Goal: Task Accomplishment & Management: Manage account settings

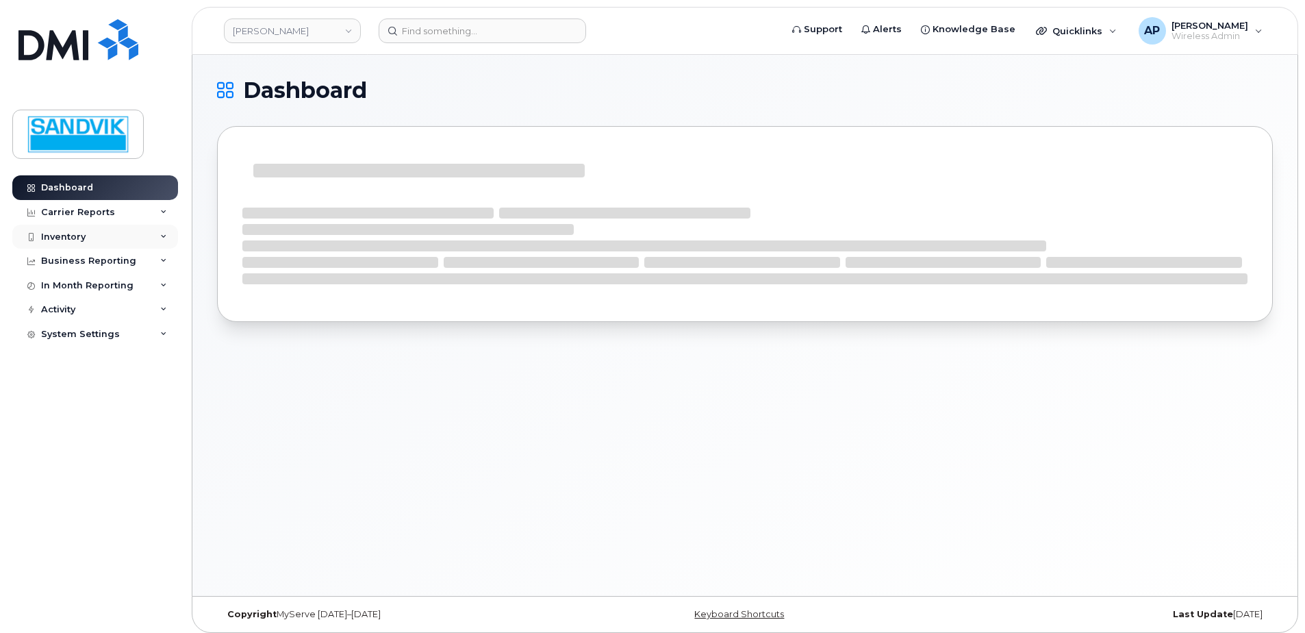
click at [71, 236] on div "Inventory" at bounding box center [63, 236] width 44 height 11
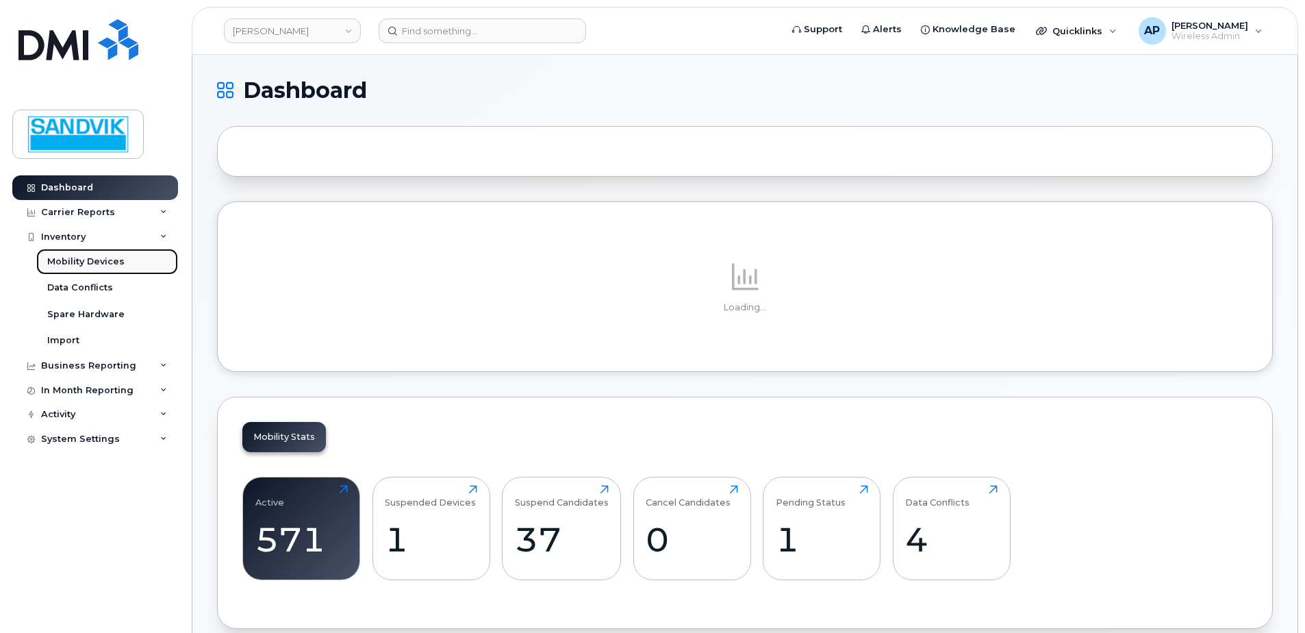
click at [114, 261] on div "Mobility Devices" at bounding box center [85, 261] width 77 height 12
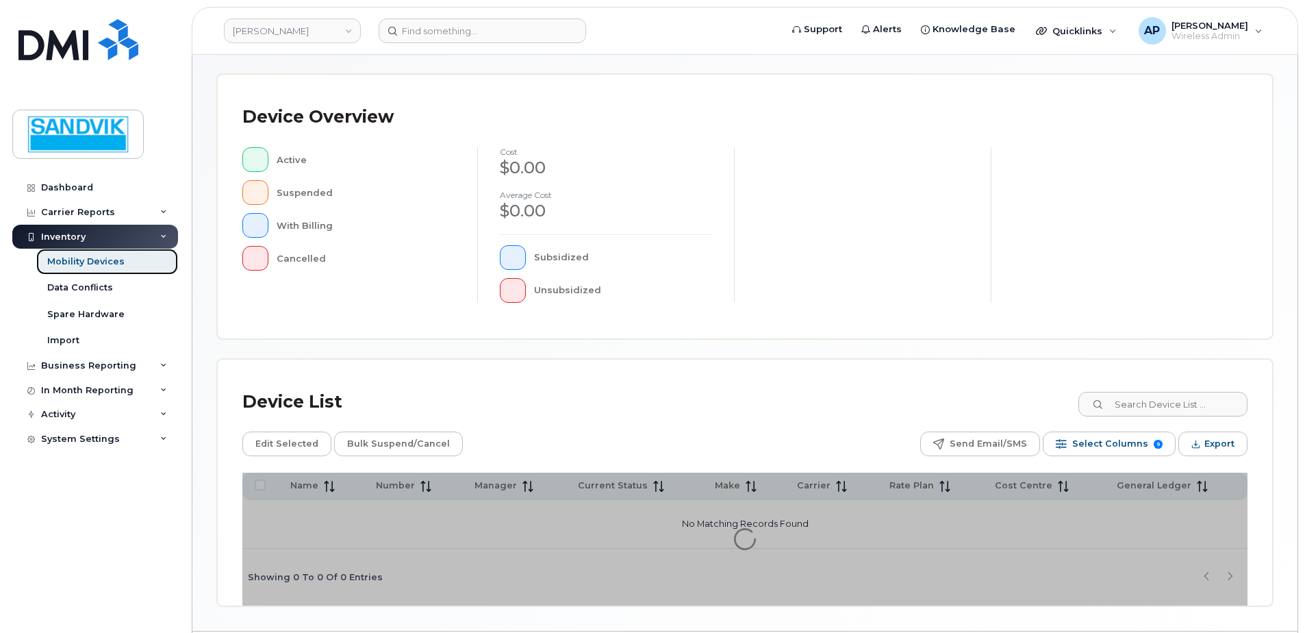
scroll to position [274, 0]
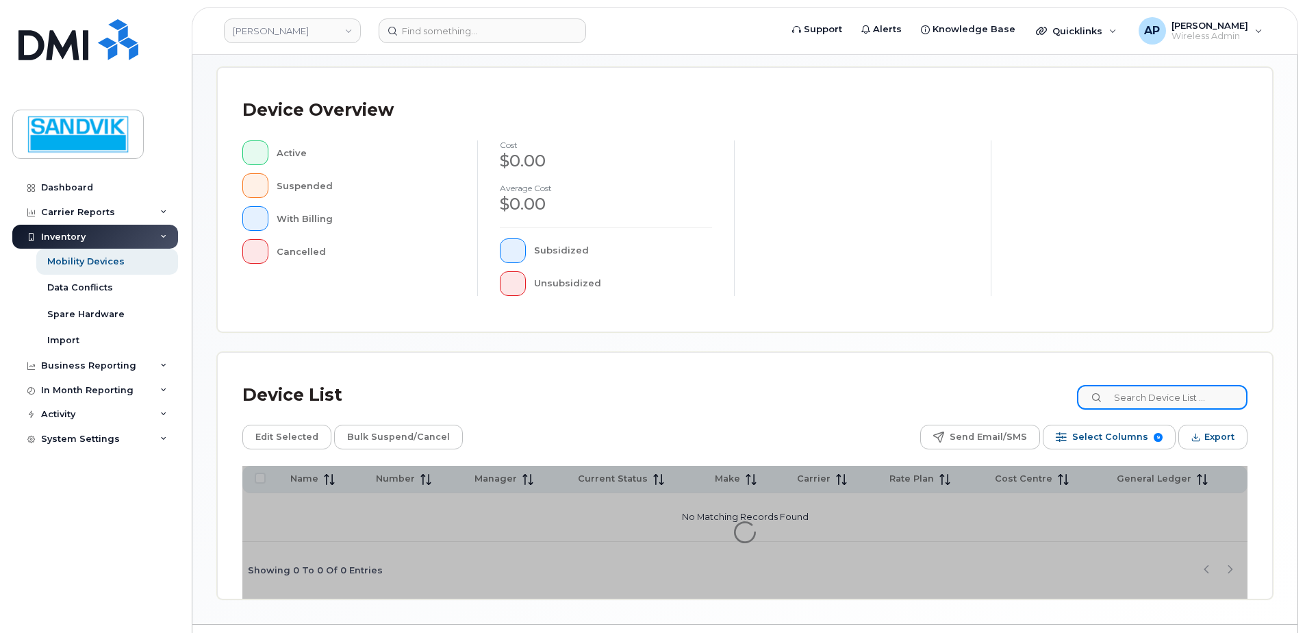
click at [1134, 394] on input at bounding box center [1162, 397] width 170 height 25
type input "carter"
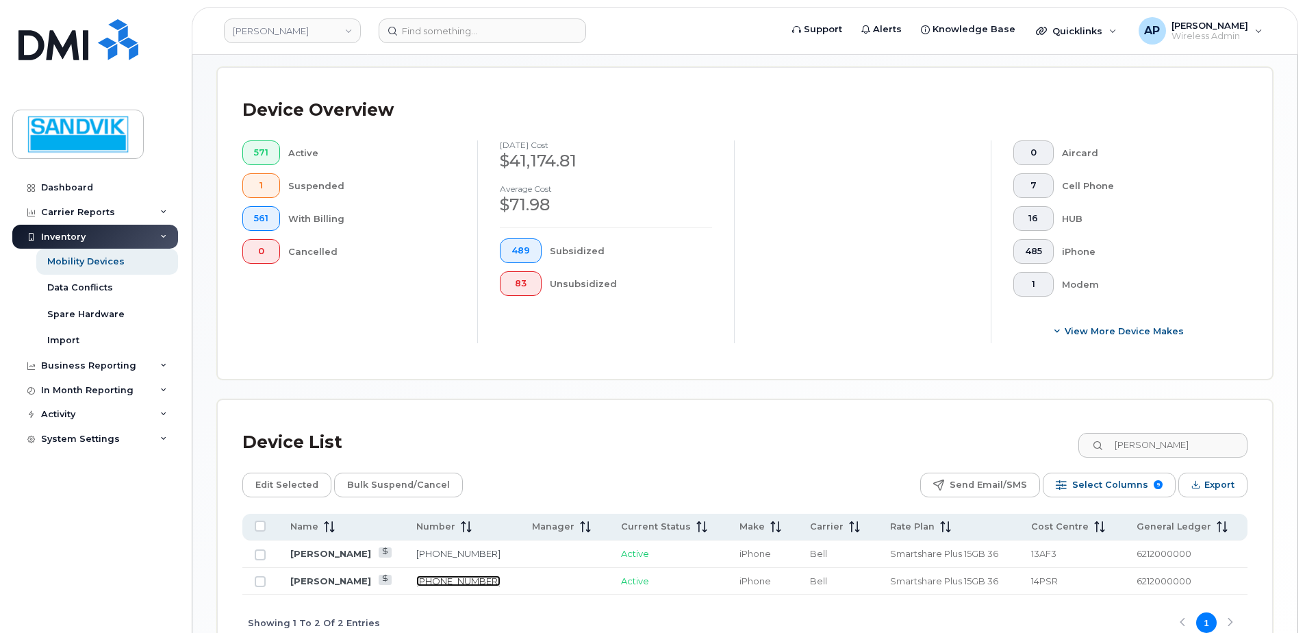
click at [442, 581] on link "705-920-2556" at bounding box center [458, 580] width 84 height 11
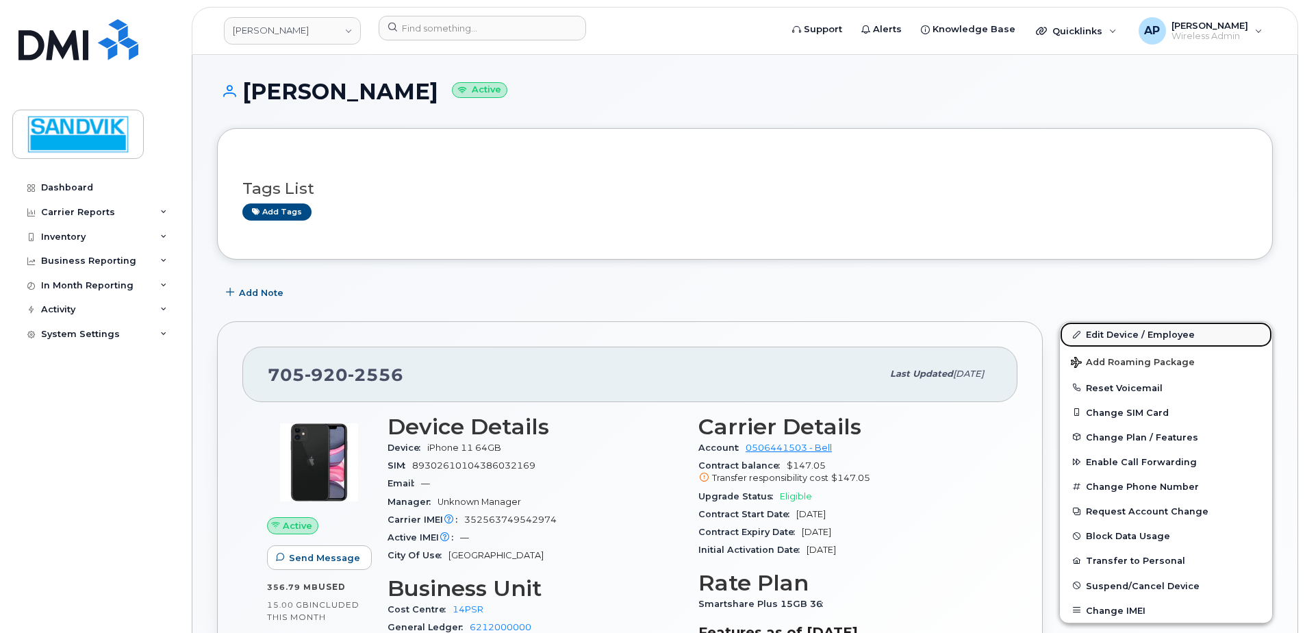
click at [1114, 335] on link "Edit Device / Employee" at bounding box center [1166, 334] width 212 height 25
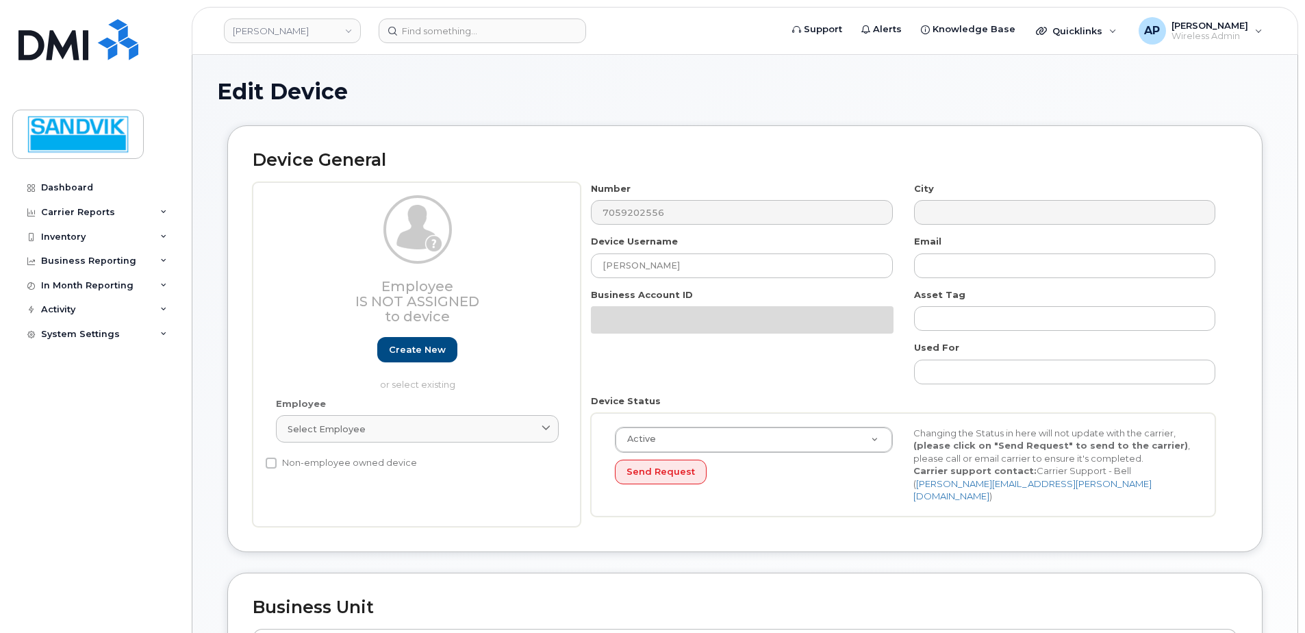
select select "582100"
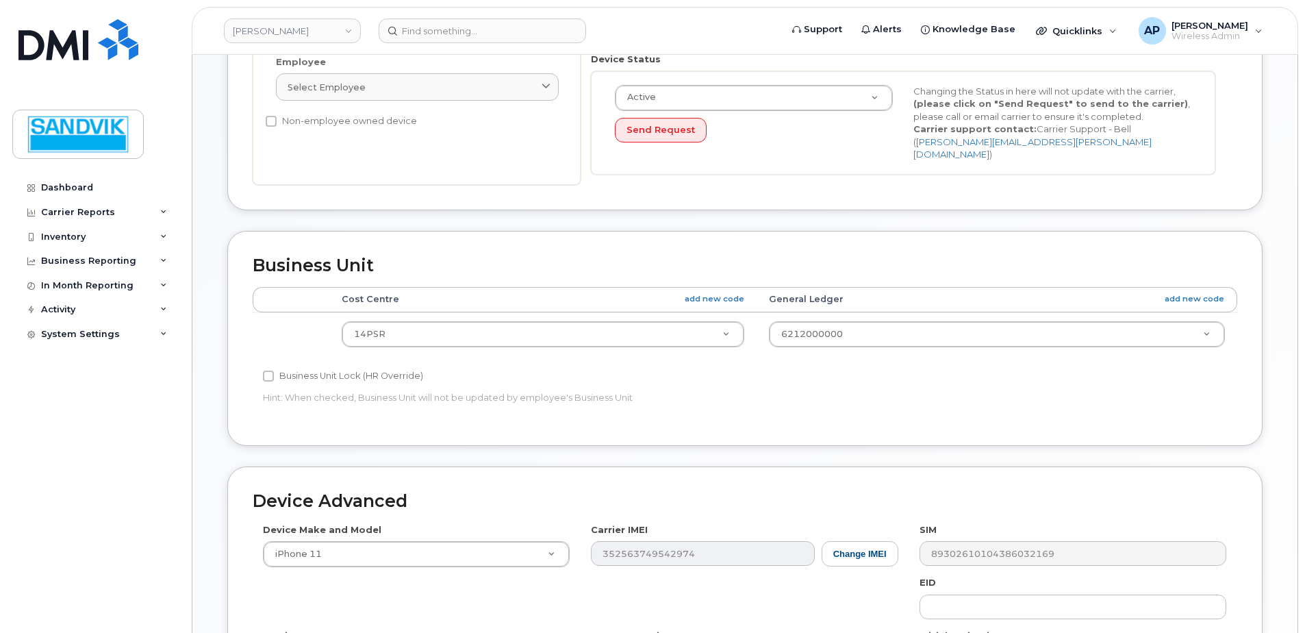
scroll to position [342, 0]
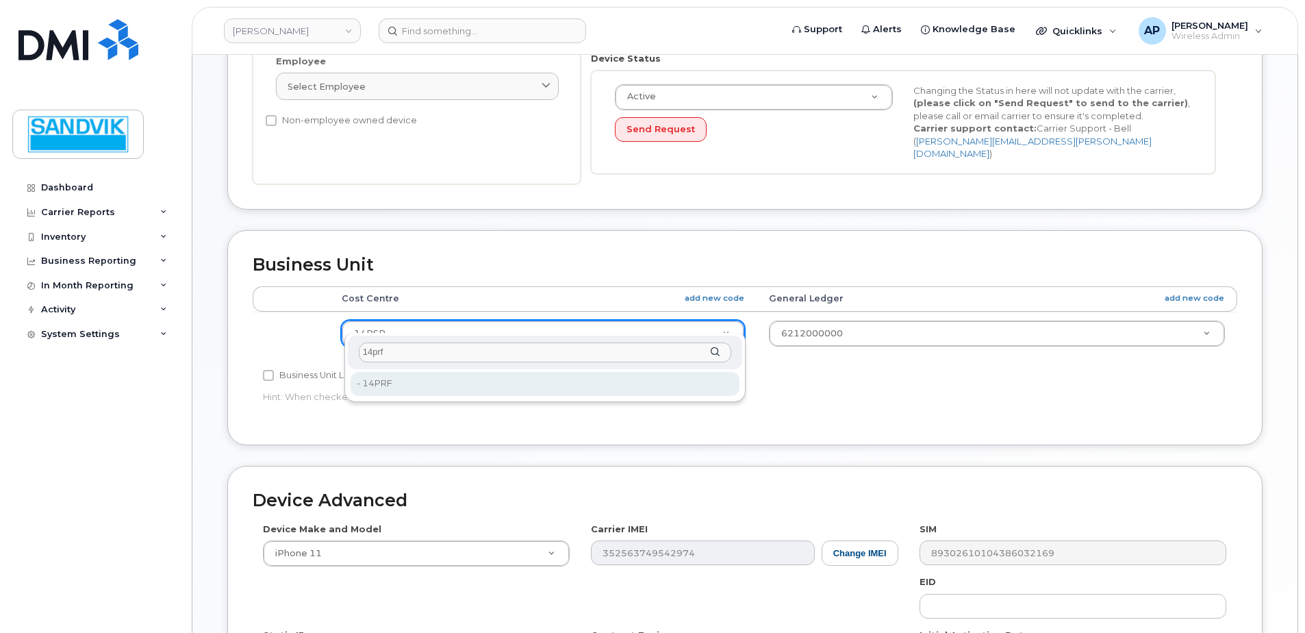
type input "14prf"
type input "5662060"
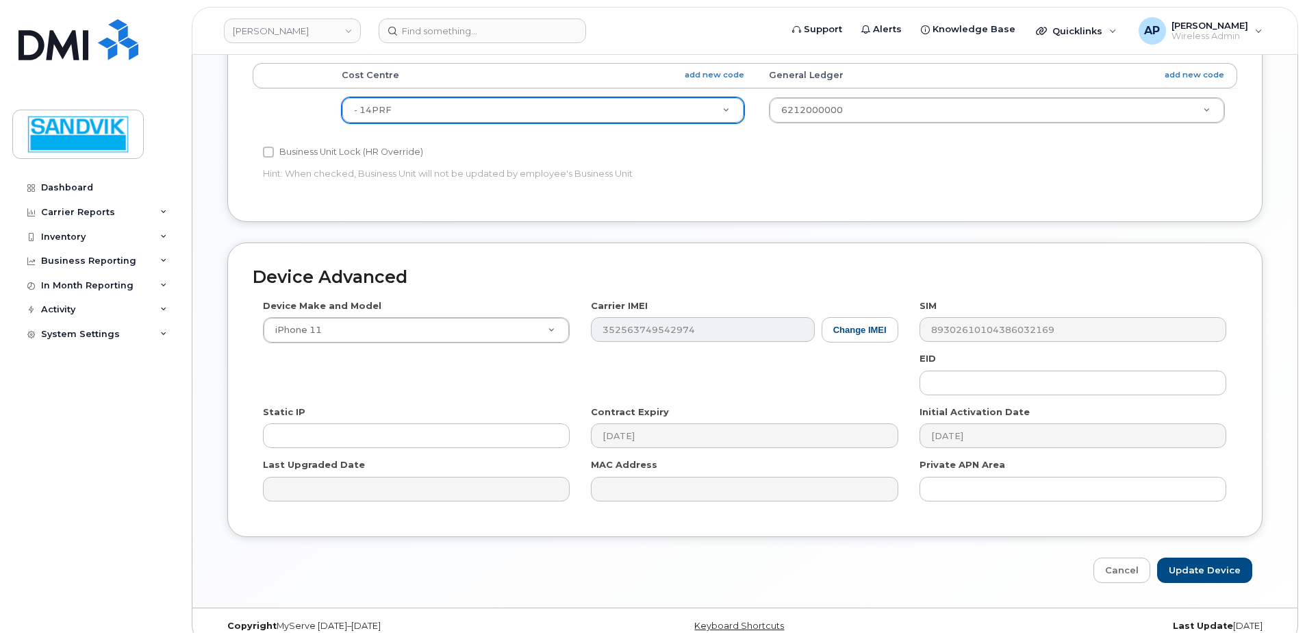
scroll to position [571, 0]
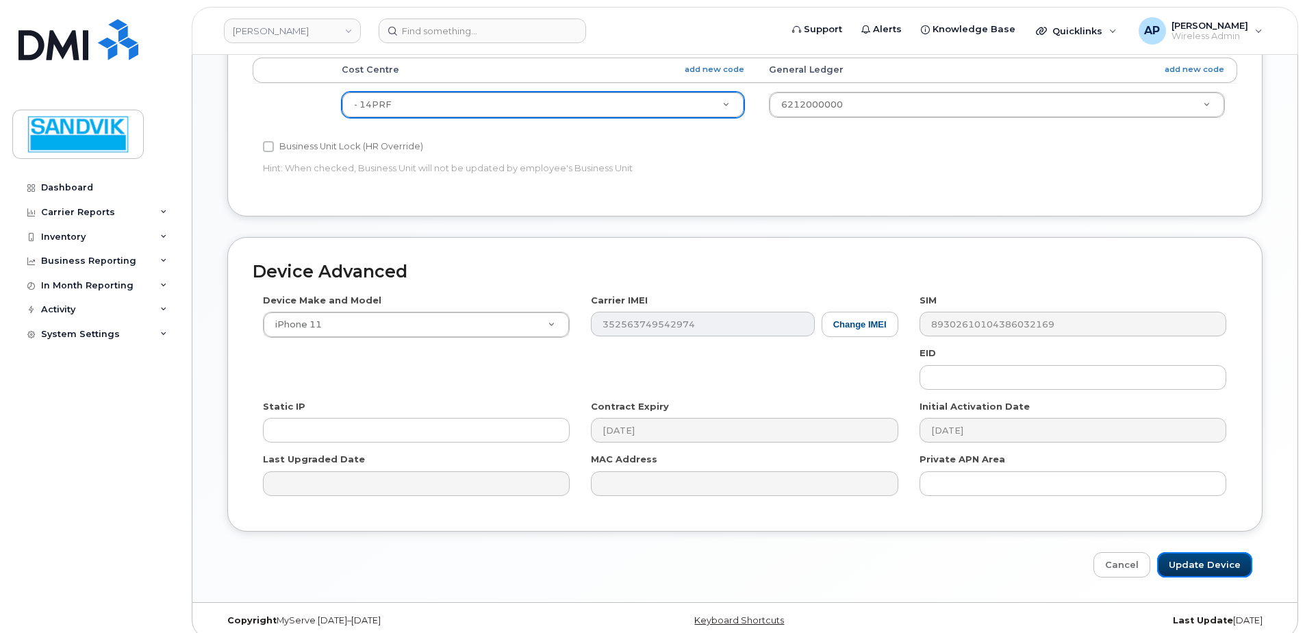
drag, startPoint x: 1197, startPoint y: 543, endPoint x: 1092, endPoint y: 586, distance: 113.9
click at [1197, 552] on input "Update Device" at bounding box center [1204, 564] width 95 height 25
type input "Saving..."
